Goal: Task Accomplishment & Management: Manage account settings

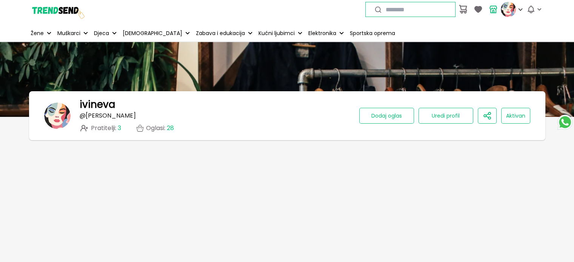
click at [404, 8] on input "text" at bounding box center [416, 9] width 71 height 8
type input "*********"
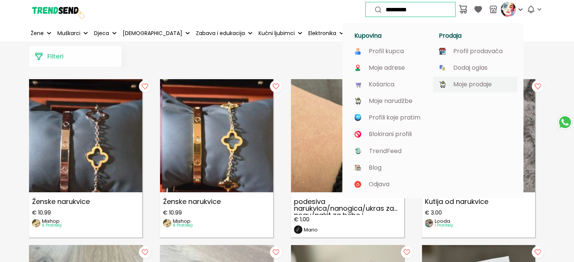
click at [471, 84] on p "Moje prodaje" at bounding box center [472, 84] width 38 height 7
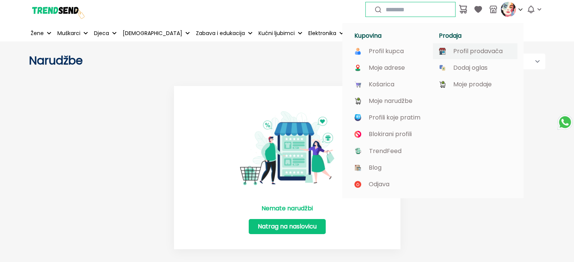
click at [480, 51] on p "Profil prodavača" at bounding box center [477, 51] width 49 height 7
